Goal: Task Accomplishment & Management: Use online tool/utility

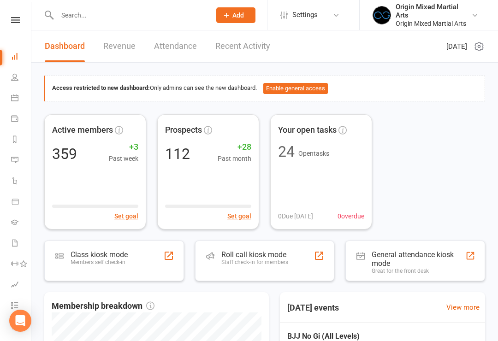
click at [94, 257] on div "Class kiosk mode" at bounding box center [99, 254] width 57 height 9
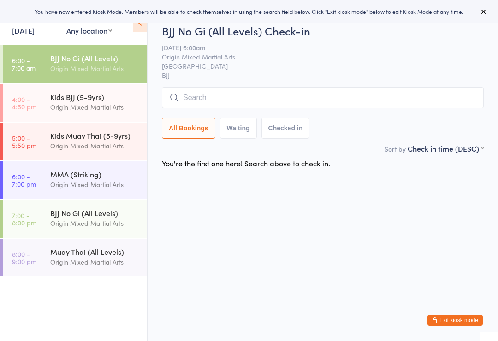
click at [452, 102] on input "search" at bounding box center [323, 97] width 322 height 21
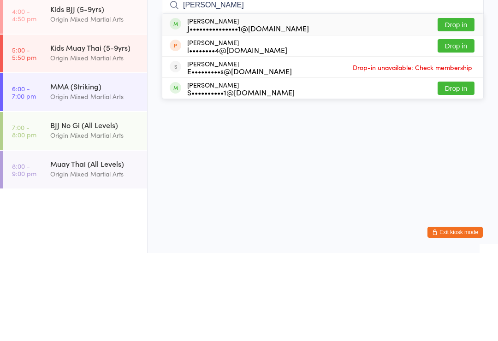
type input "Jerome"
click at [463, 106] on button "Drop in" at bounding box center [455, 112] width 37 height 13
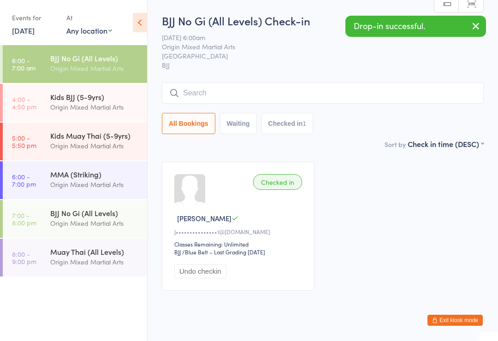
click at [428, 100] on input "search" at bounding box center [323, 93] width 322 height 21
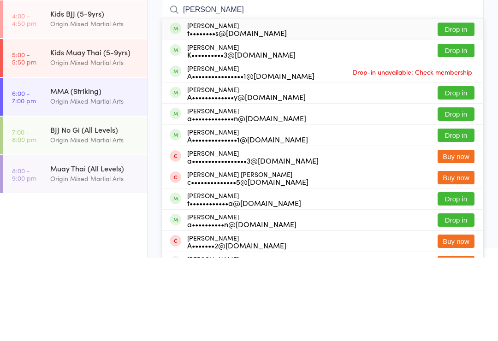
type input "Andrew"
click at [460, 170] on button "Drop in" at bounding box center [455, 176] width 37 height 13
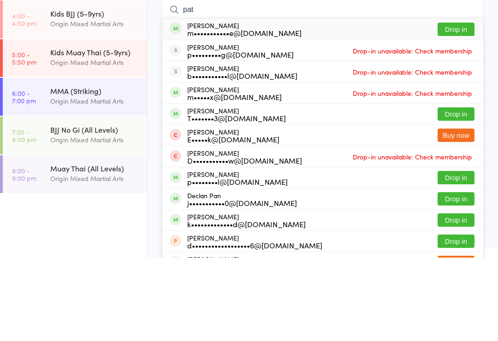
type input "pat"
click at [461, 106] on button "Drop in" at bounding box center [455, 112] width 37 height 13
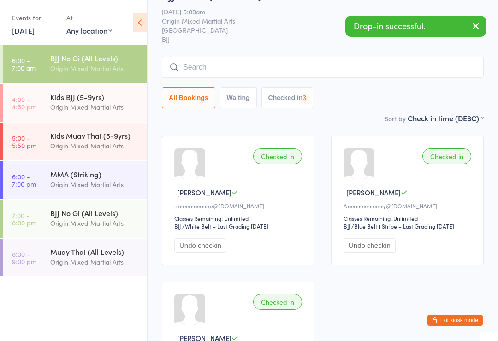
click at [443, 70] on input "search" at bounding box center [323, 67] width 322 height 21
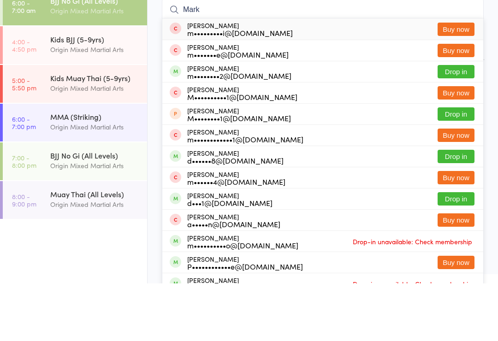
type input "Mark"
click at [461, 123] on button "Drop in" at bounding box center [455, 129] width 37 height 13
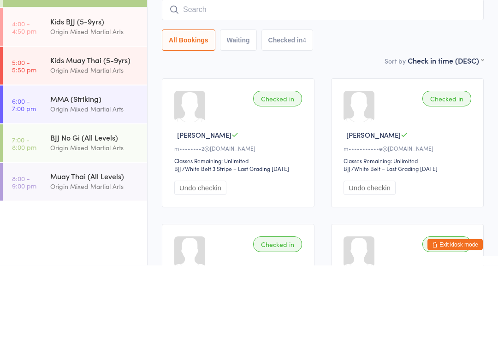
scroll to position [0, 0]
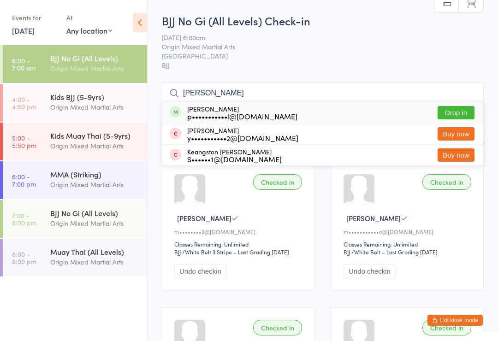
type input "preston"
click at [460, 119] on button "Drop in" at bounding box center [455, 112] width 37 height 13
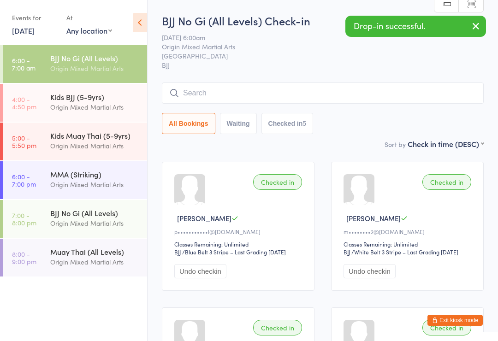
click at [451, 97] on input "search" at bounding box center [323, 93] width 322 height 21
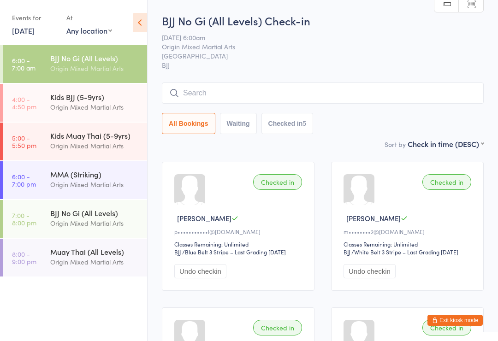
click at [455, 94] on input "search" at bounding box center [323, 93] width 322 height 21
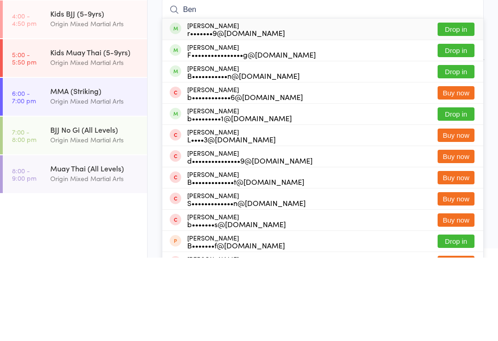
type input "Ben"
click at [464, 148] on button "Drop in" at bounding box center [455, 154] width 37 height 13
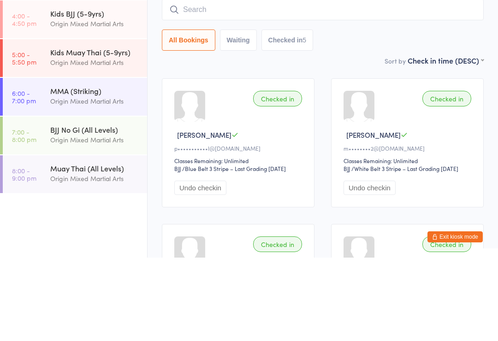
scroll to position [83, 0]
